Goal: Task Accomplishment & Management: Use online tool/utility

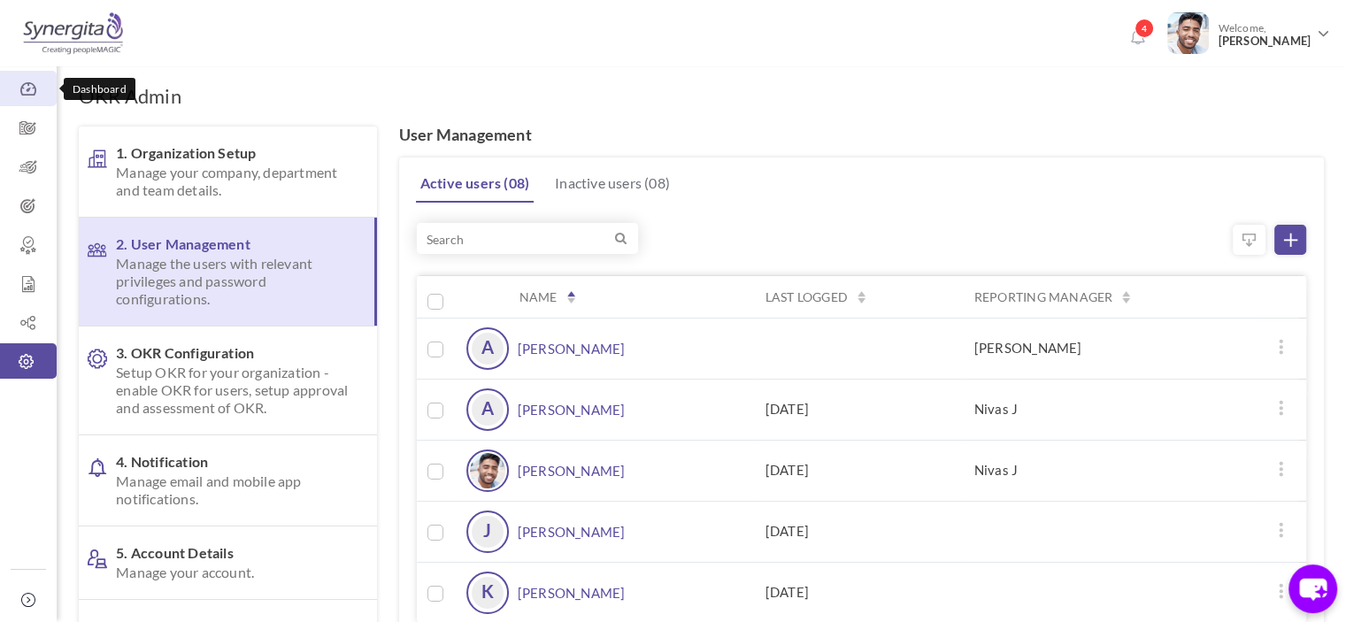
click at [42, 98] on link "Dashboard" at bounding box center [28, 88] width 57 height 35
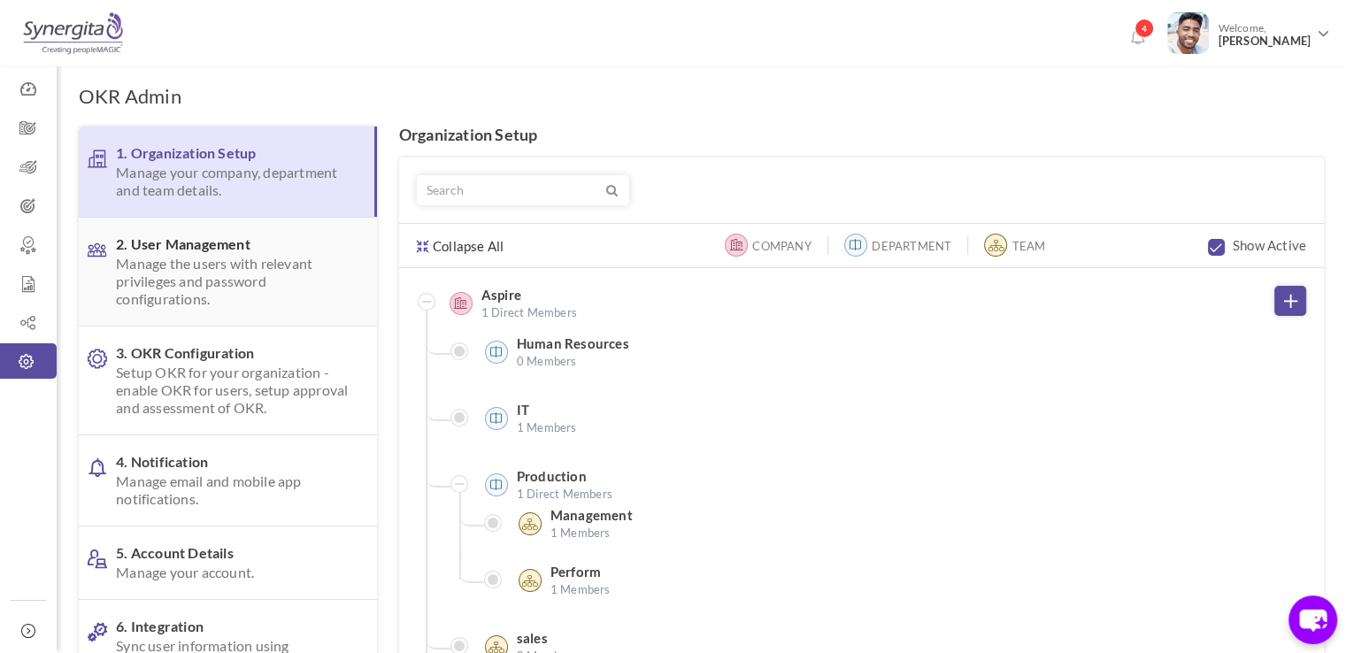
click at [188, 265] on span "Manage the users with relevant privileges and password configurations." at bounding box center [232, 281] width 233 height 53
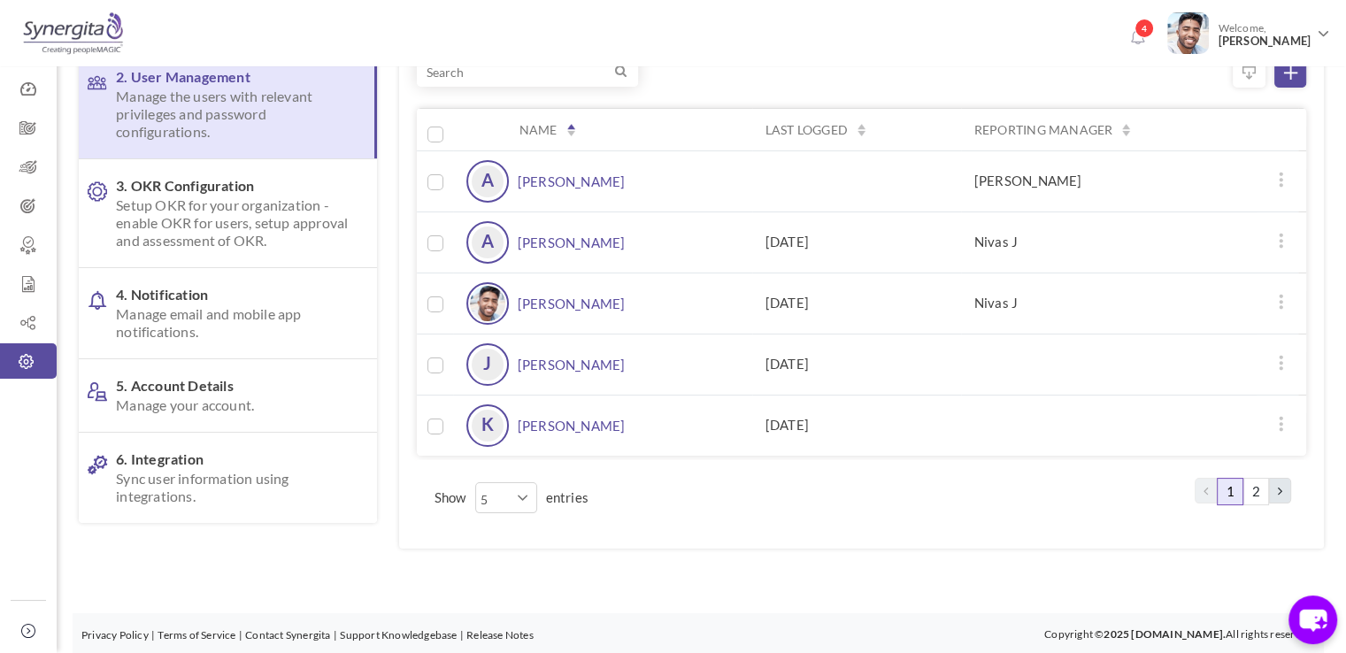
scroll to position [75, 0]
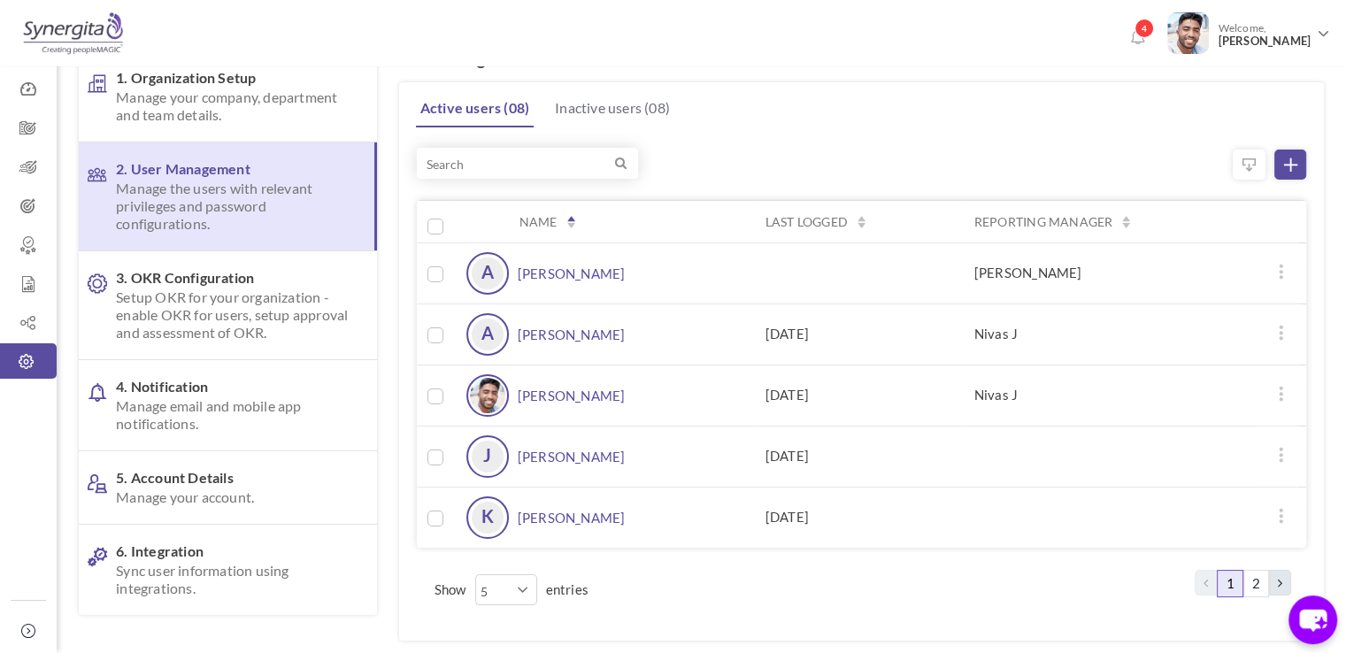
click at [541, 402] on link "[PERSON_NAME]" at bounding box center [572, 395] width 108 height 42
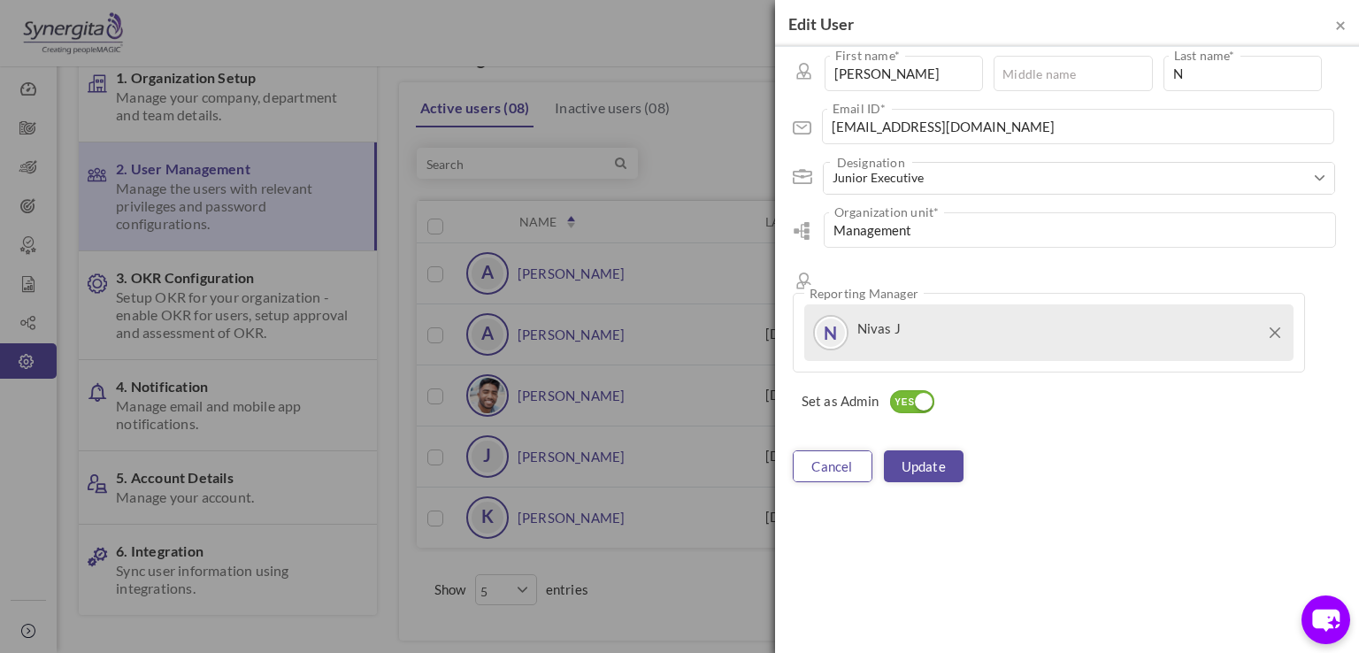
click at [832, 450] on link "cancel" at bounding box center [833, 466] width 80 height 32
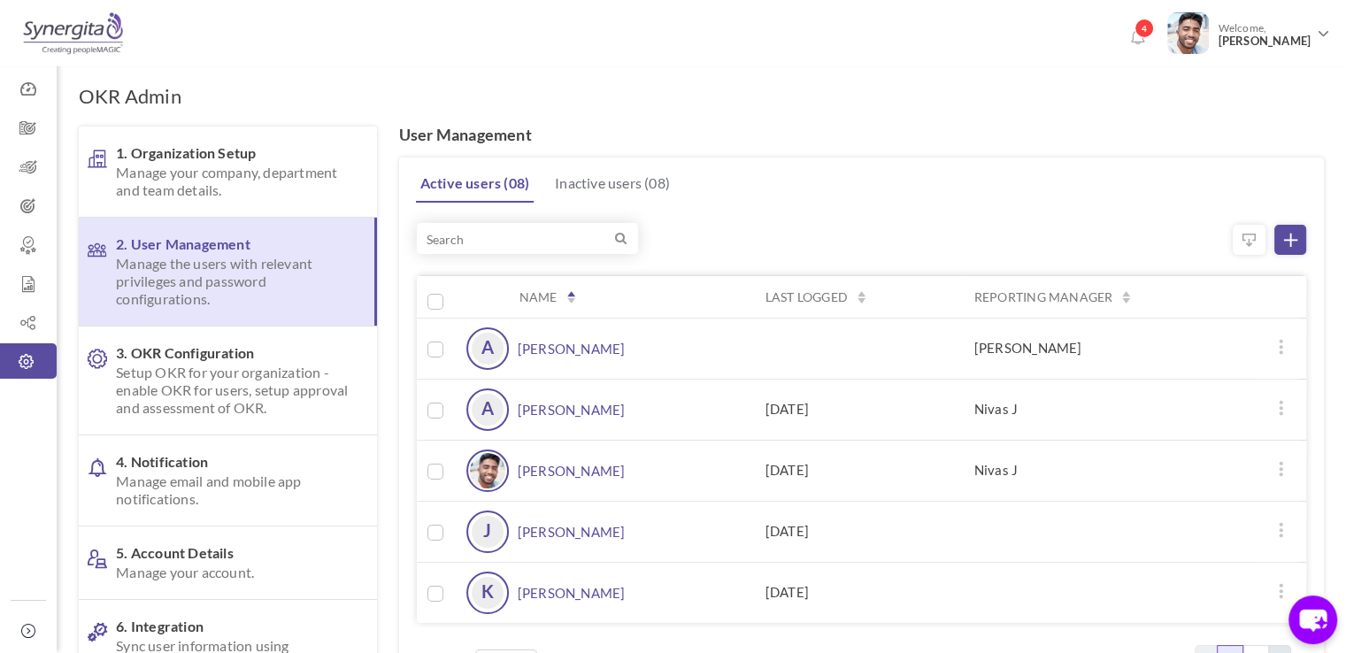
scroll to position [0, 0]
click at [40, 158] on icon at bounding box center [28, 167] width 57 height 18
